Goal: Information Seeking & Learning: Learn about a topic

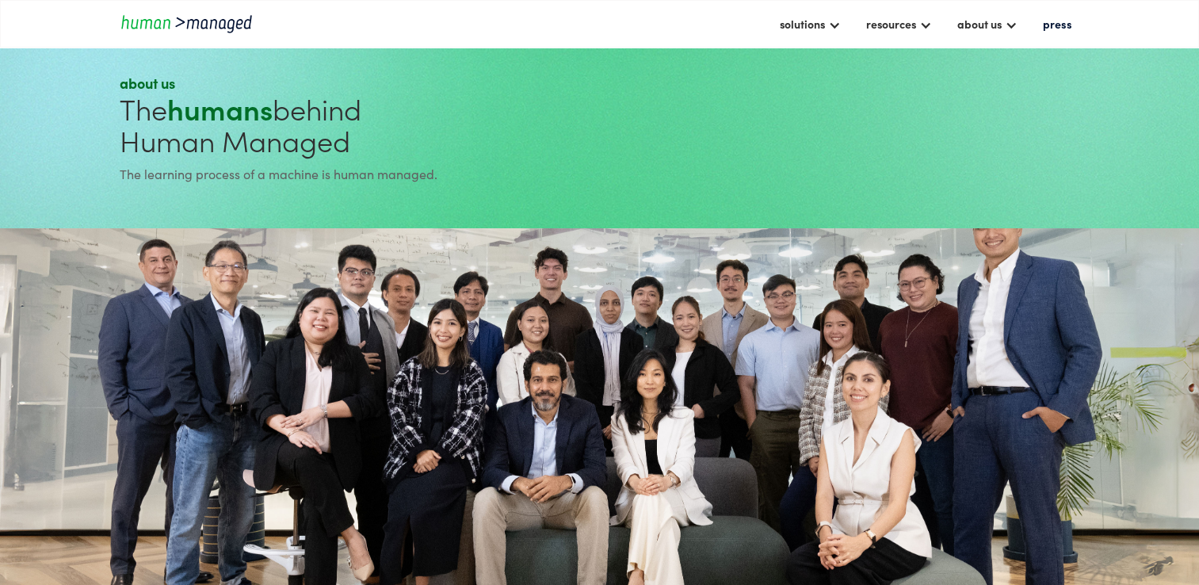
click at [257, 264] on section at bounding box center [599, 438] width 1199 height 421
click at [848, 21] on div "solutions" at bounding box center [809, 23] width 77 height 27
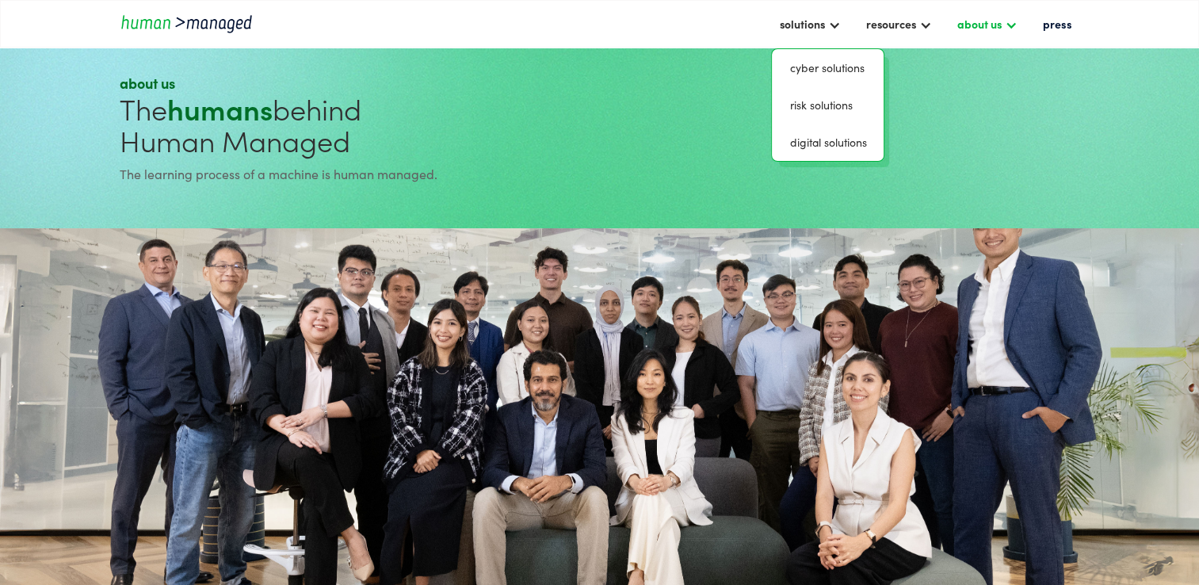
click at [1014, 30] on div at bounding box center [1010, 23] width 13 height 13
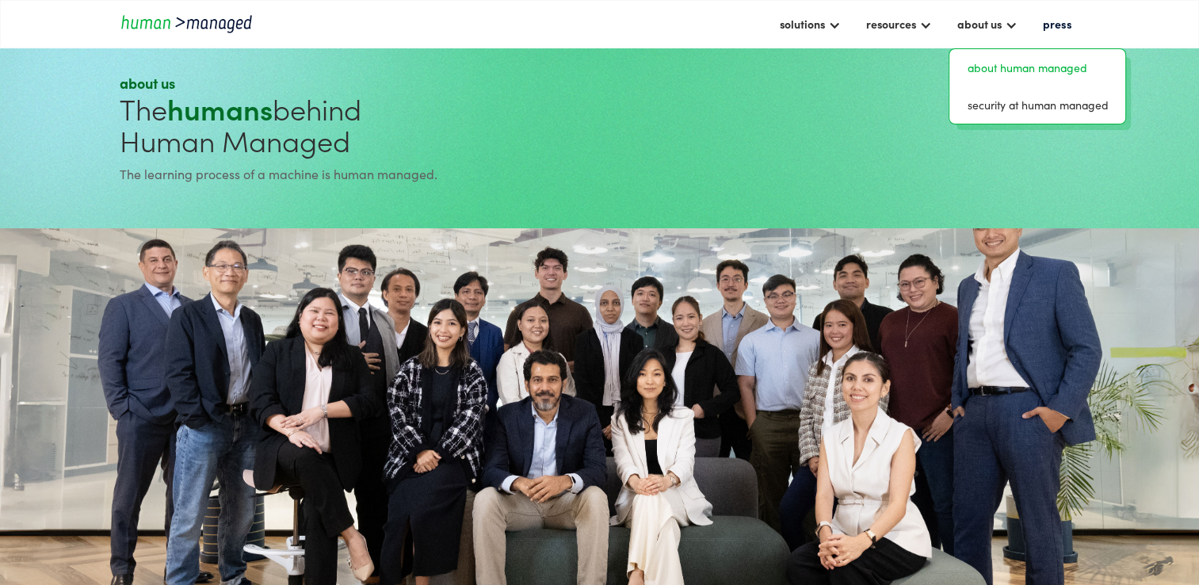
click at [791, 163] on div at bounding box center [842, 129] width 473 height 140
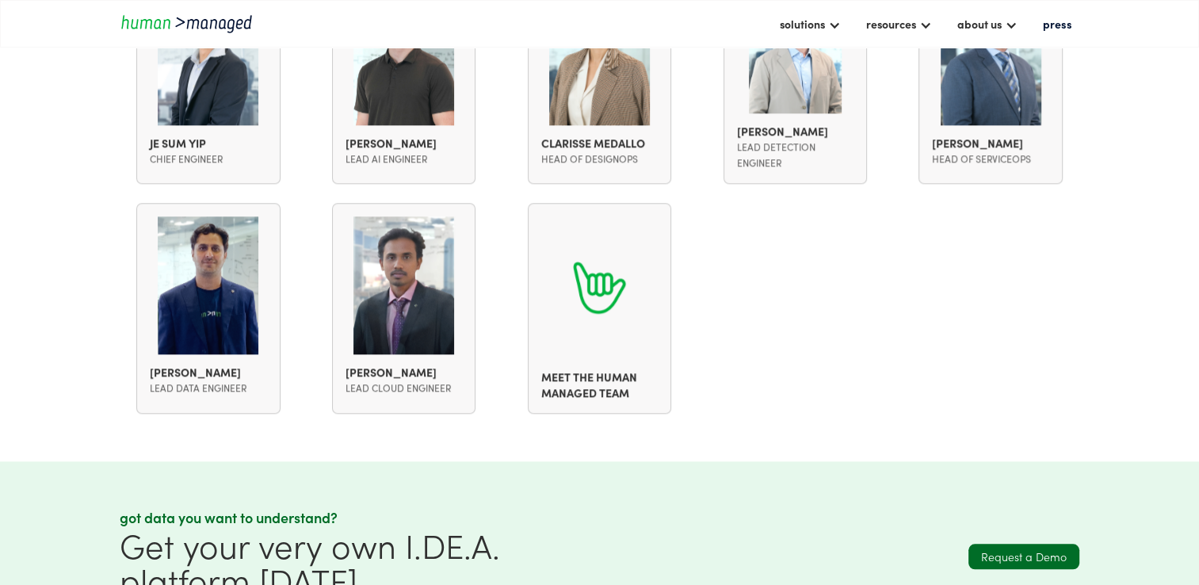
scroll to position [1024, 0]
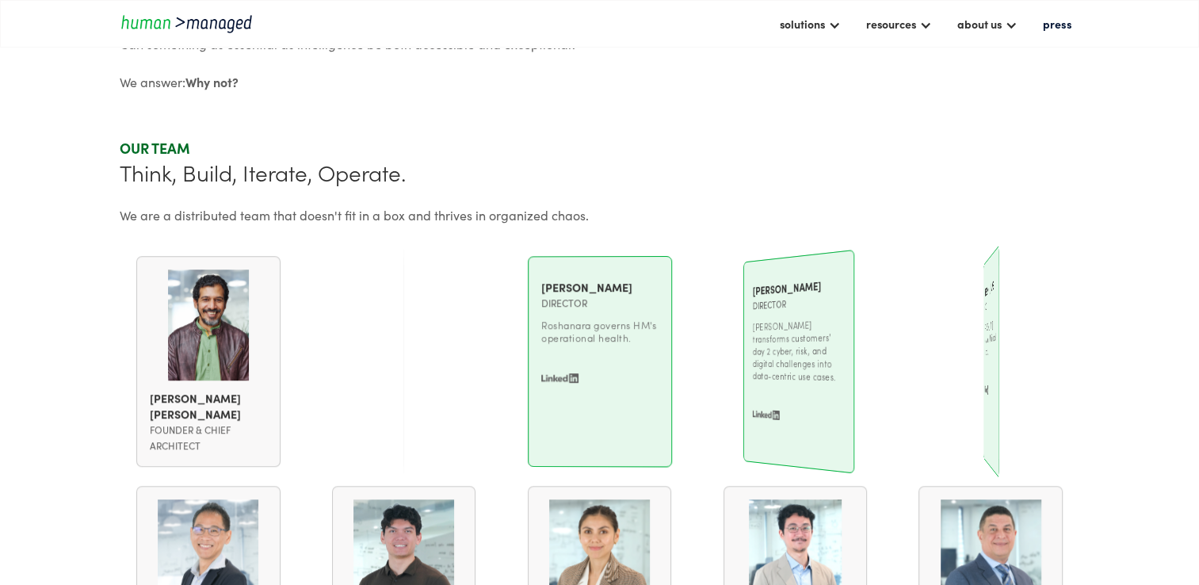
click at [419, 321] on div "[PERSON_NAME] CEO [PERSON_NAME] CEO [PERSON_NAME] aligns HM's purpose to strate…" at bounding box center [404, 361] width 144 height 211
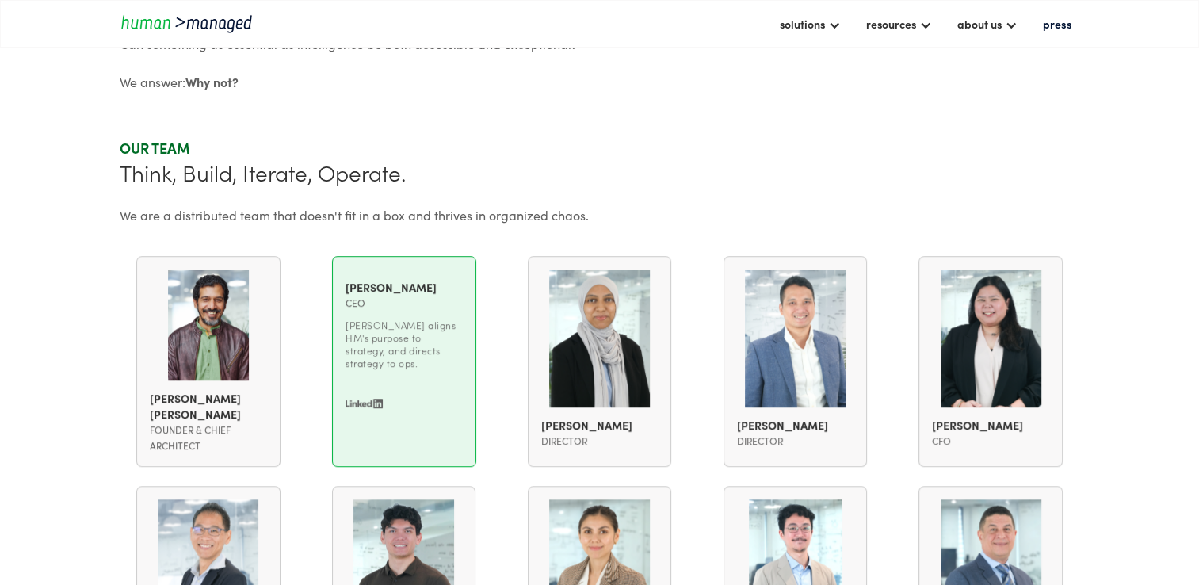
click at [375, 391] on img at bounding box center [404, 339] width 101 height 138
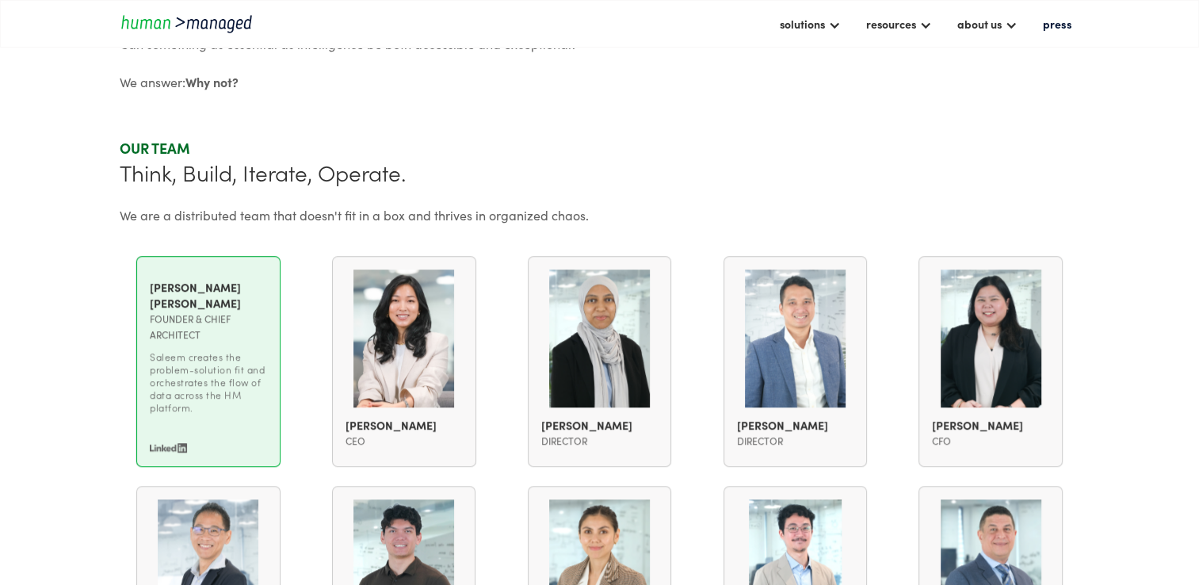
click at [200, 338] on div "Founder & Chief Architect" at bounding box center [208, 327] width 117 height 32
